Goal: Navigation & Orientation: Find specific page/section

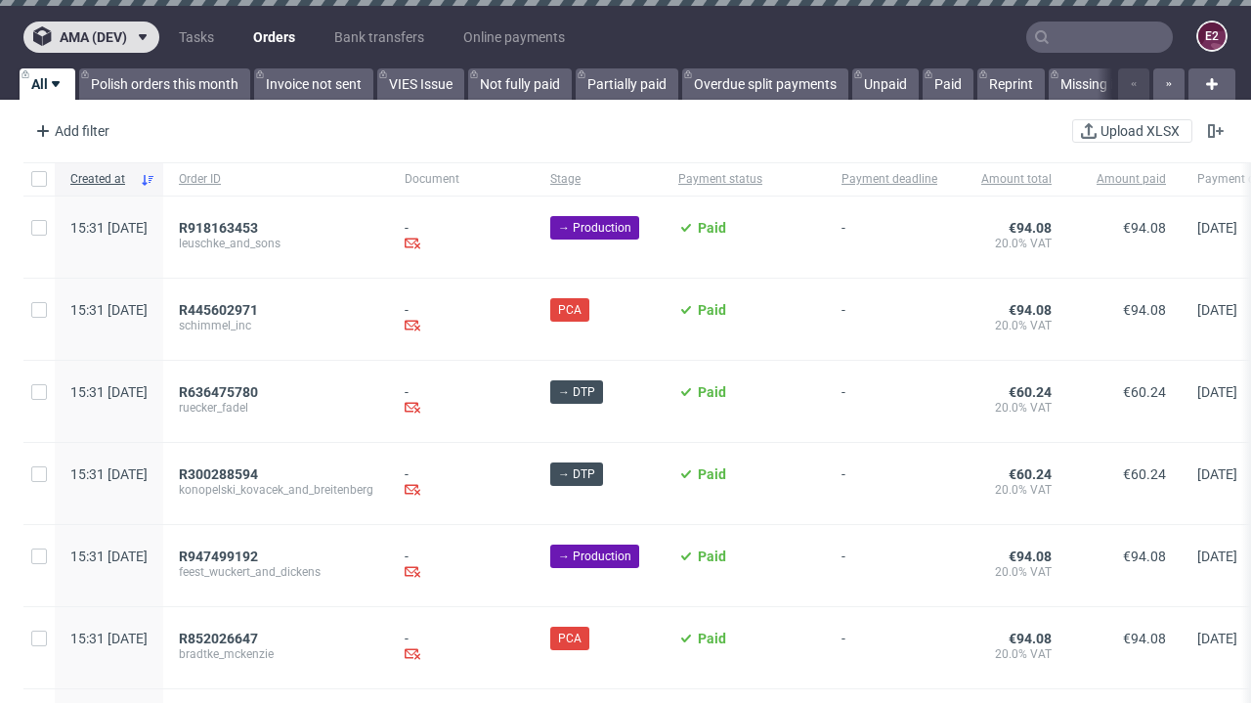
click at [91, 37] on span "ama (dev)" at bounding box center [93, 37] width 67 height 14
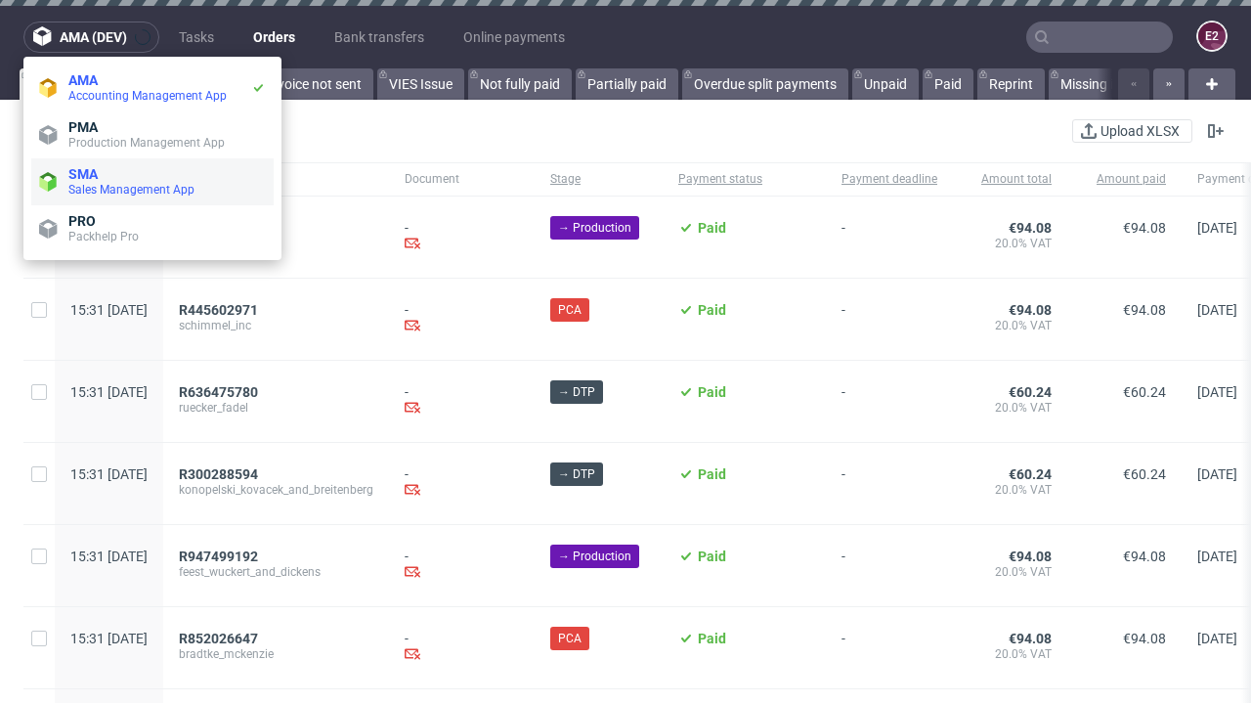
click at [152, 182] on span "Sales Management App" at bounding box center [166, 190] width 197 height 16
